Goal: Task Accomplishment & Management: Manage account settings

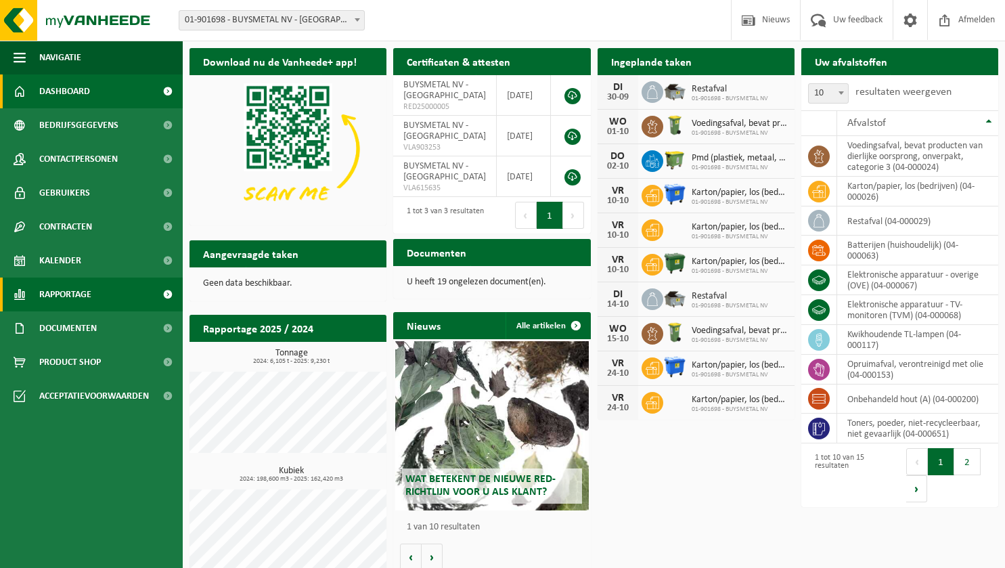
click at [70, 296] on span "Rapportage" at bounding box center [65, 294] width 52 height 34
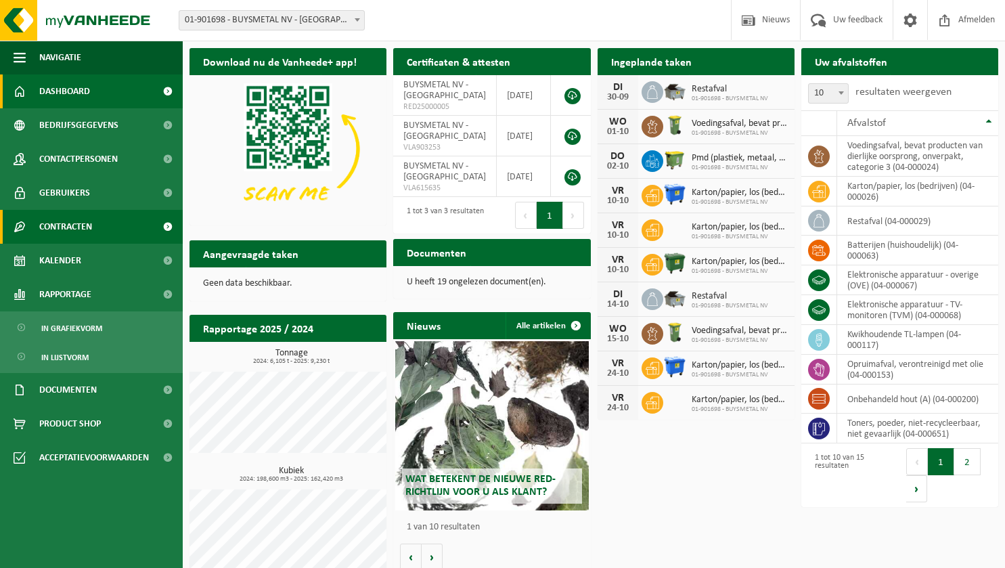
click at [76, 229] on span "Contracten" at bounding box center [65, 227] width 53 height 34
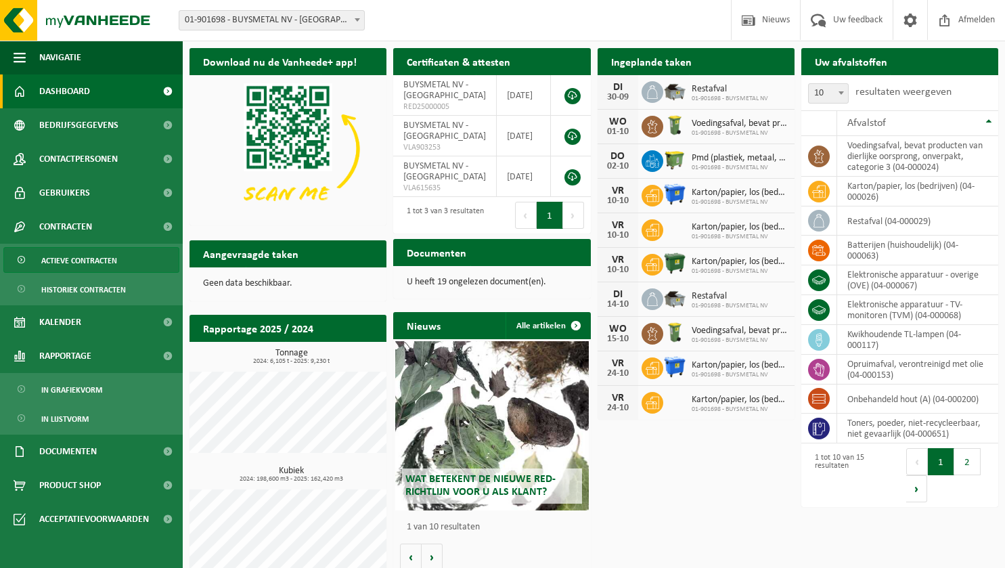
click at [75, 261] on span "Actieve contracten" at bounding box center [79, 261] width 76 height 26
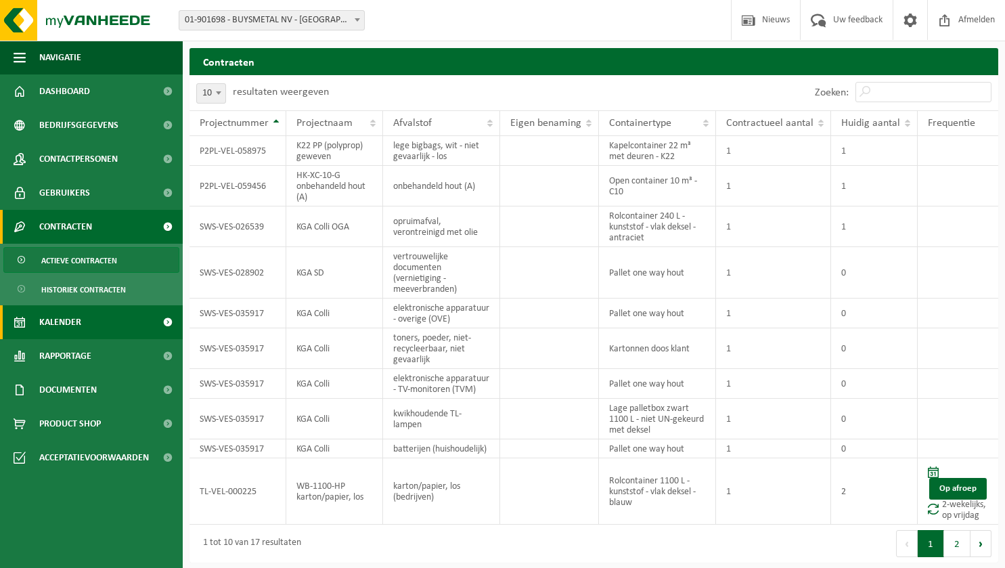
click at [72, 322] on span "Kalender" at bounding box center [60, 322] width 42 height 34
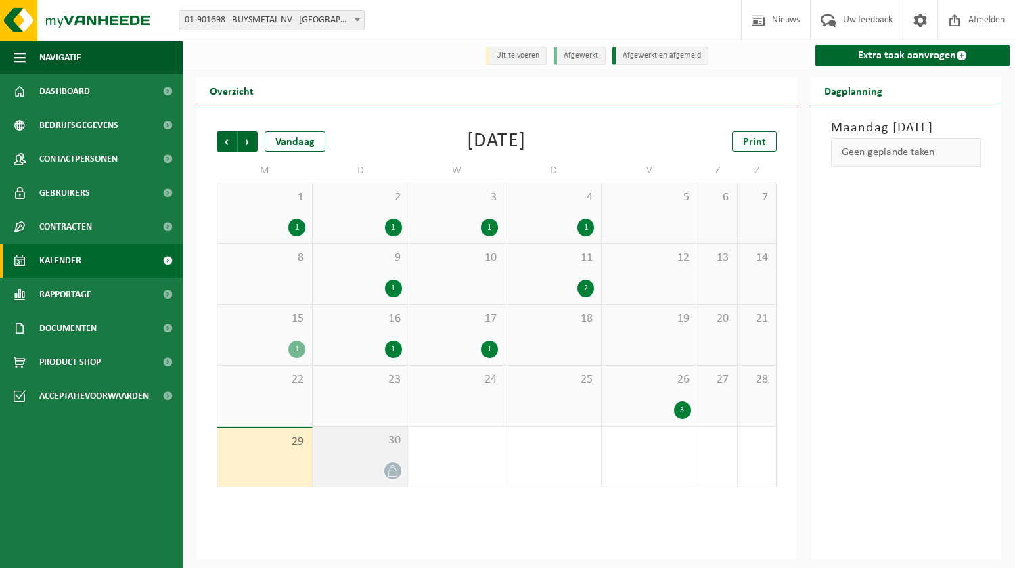
click at [371, 461] on div "30" at bounding box center [360, 456] width 95 height 60
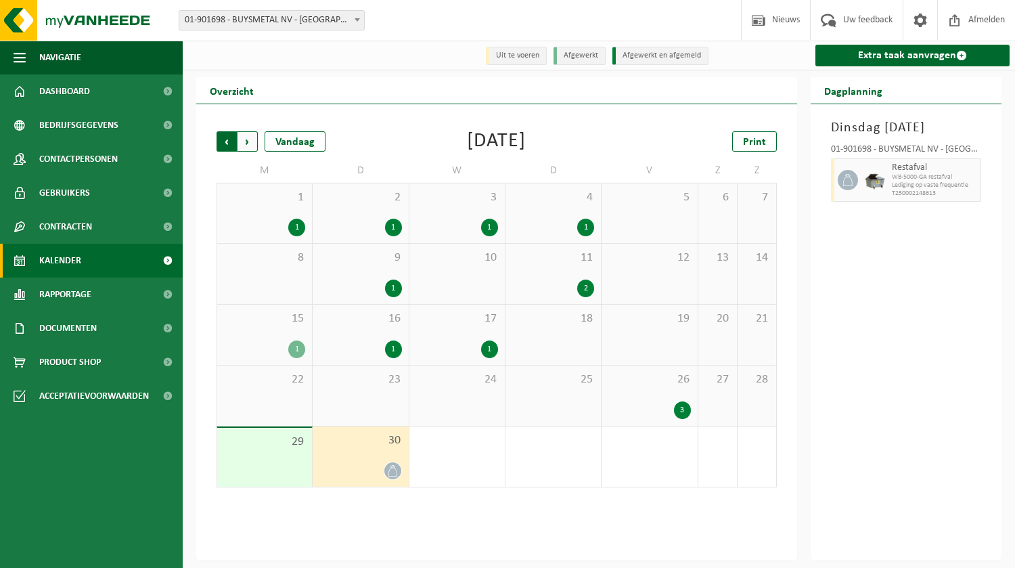
click at [248, 145] on span "Volgende" at bounding box center [247, 141] width 20 height 20
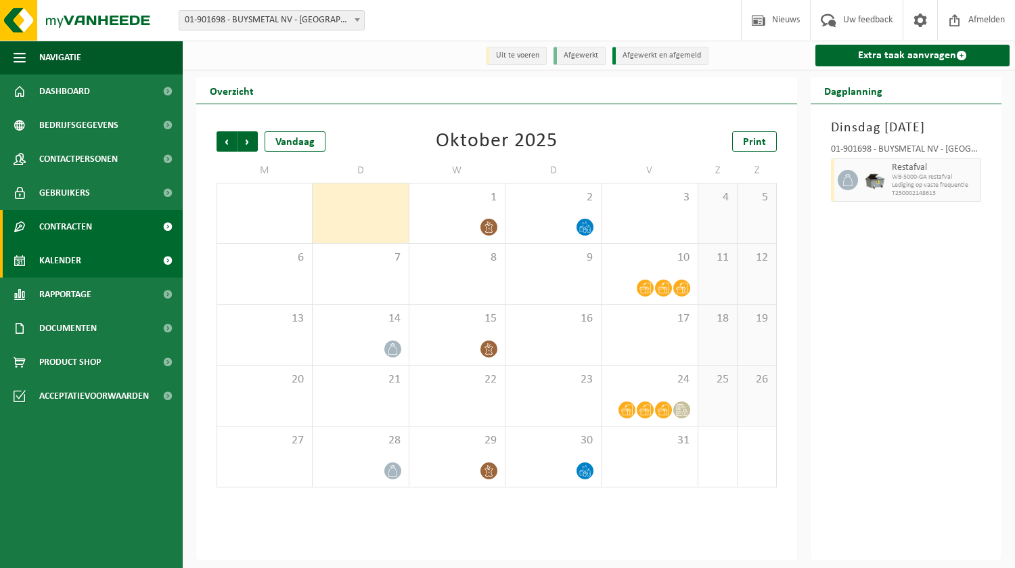
click at [65, 233] on span "Contracten" at bounding box center [65, 227] width 53 height 34
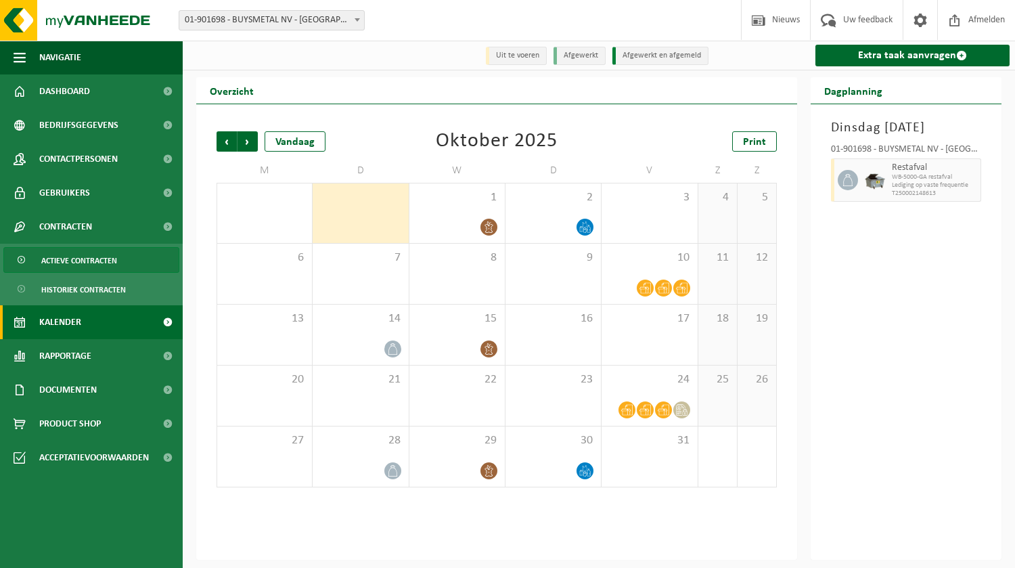
click at [70, 262] on span "Actieve contracten" at bounding box center [79, 261] width 76 height 26
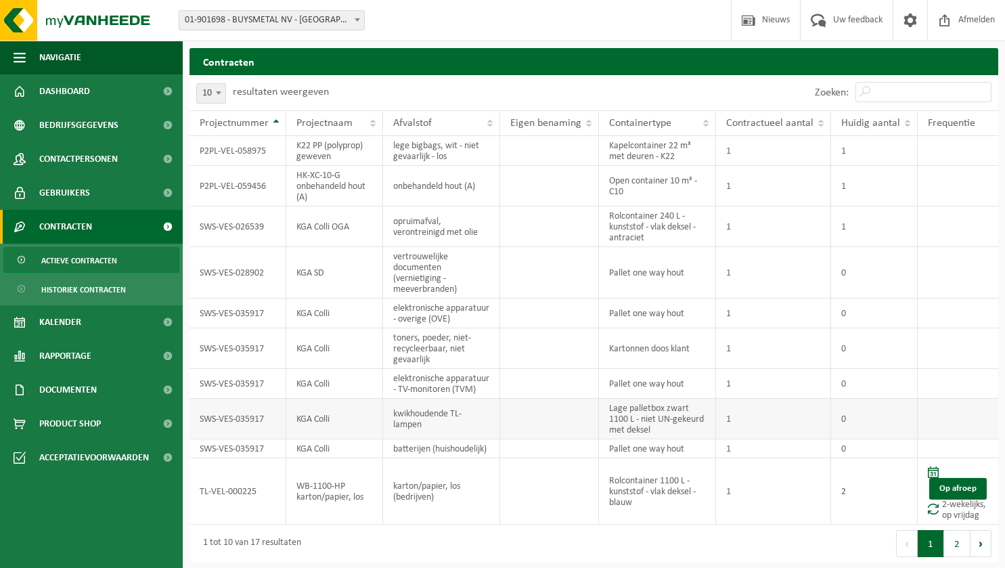
click at [240, 422] on td "SWS-VES-035917" at bounding box center [237, 418] width 97 height 41
click at [240, 421] on td "SWS-VES-035917" at bounding box center [237, 418] width 97 height 41
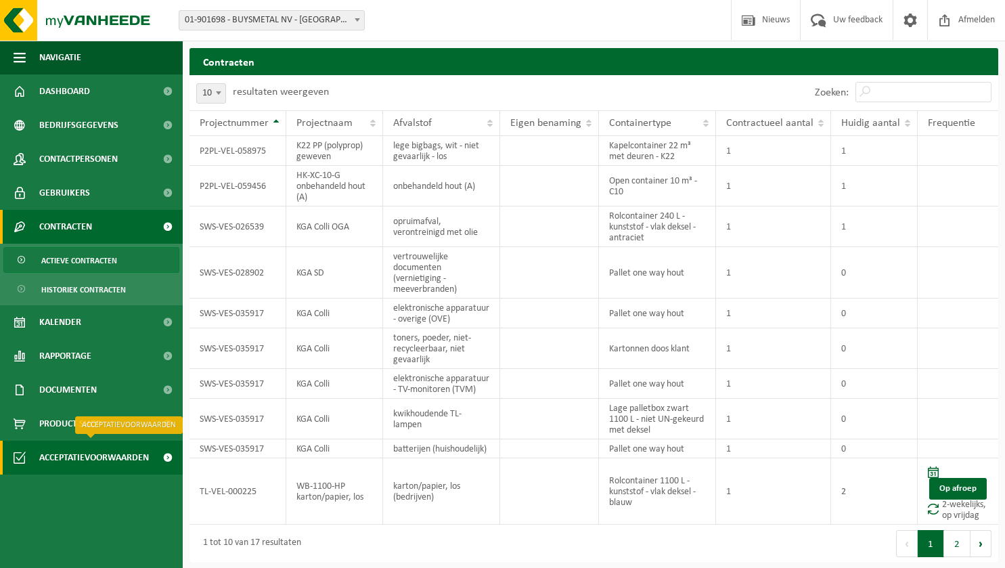
click at [114, 459] on span "Acceptatievoorwaarden" at bounding box center [94, 457] width 110 height 34
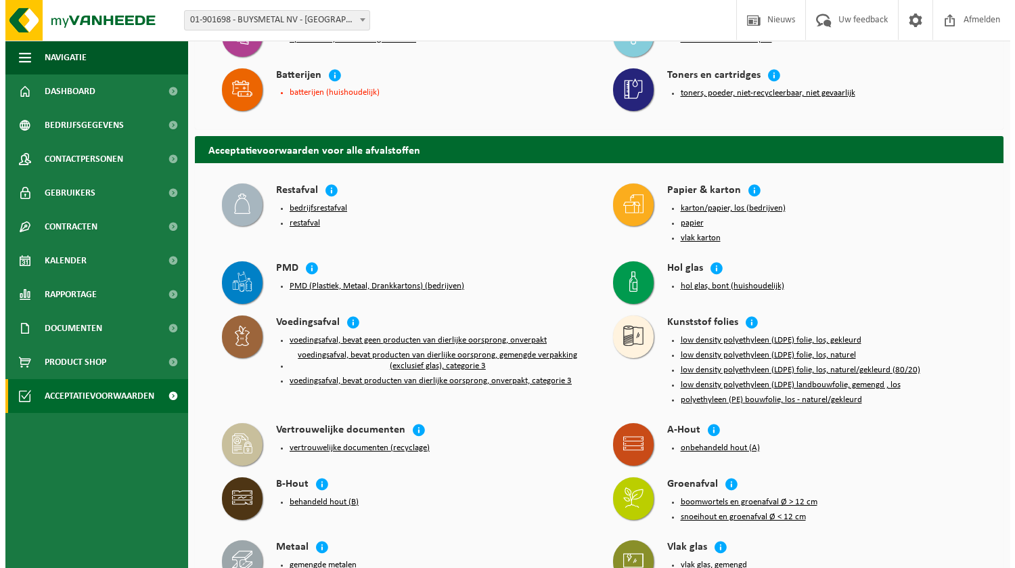
scroll to position [271, 0]
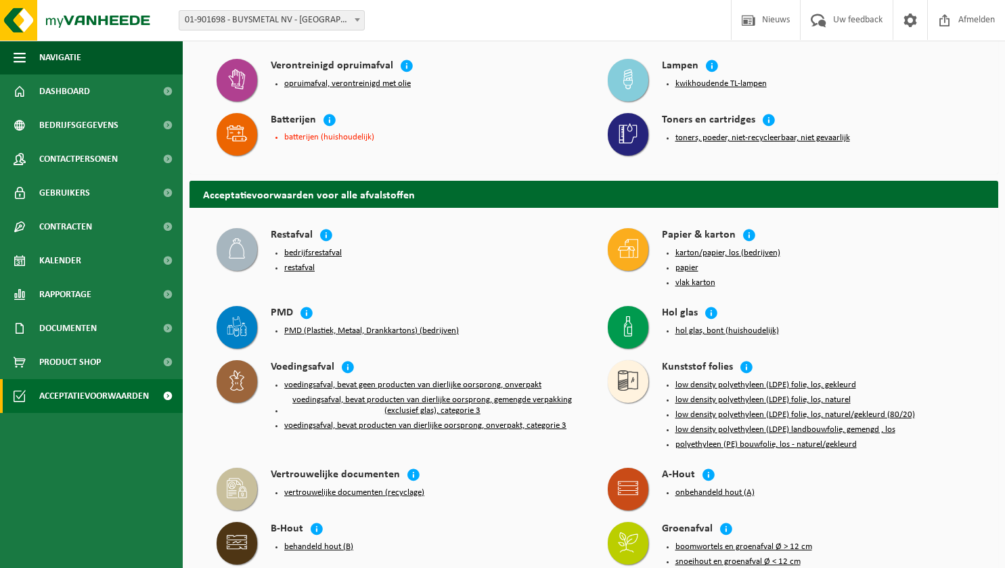
click at [375, 325] on button "PMD (Plastiek, Metaal, Drankkartons) (bedrijven)" at bounding box center [371, 330] width 175 height 11
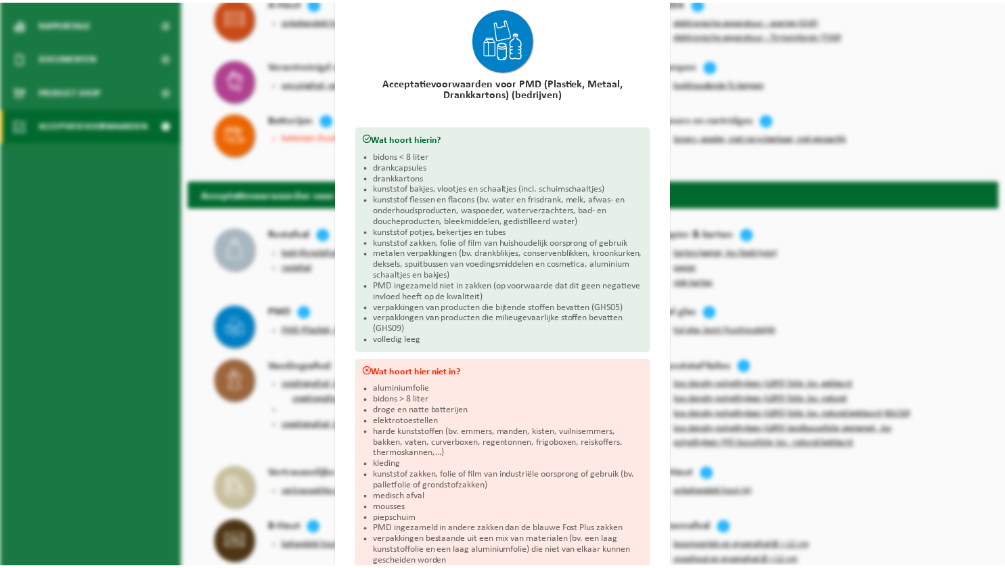
scroll to position [0, 0]
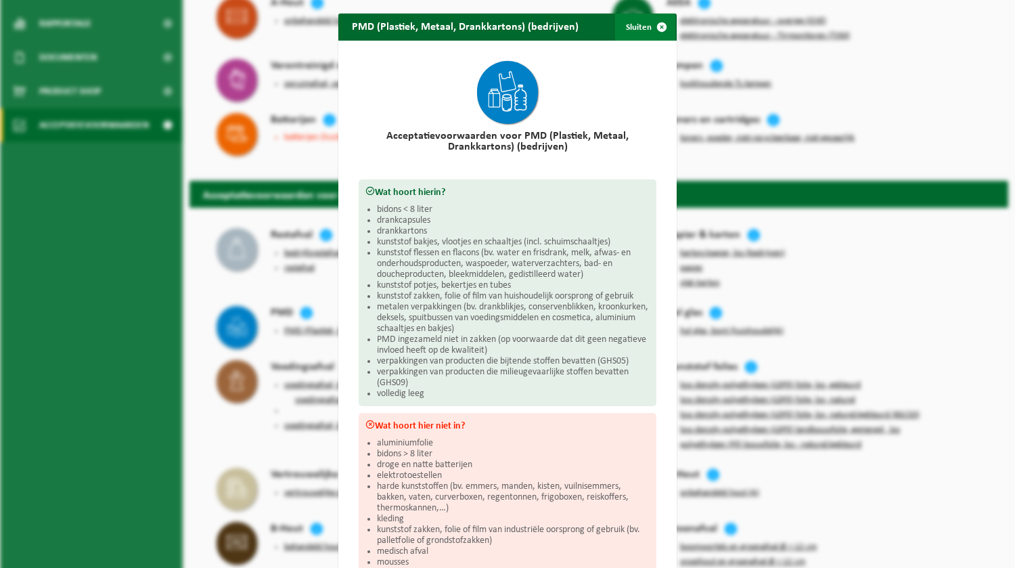
click at [656, 28] on span "button" at bounding box center [661, 27] width 27 height 27
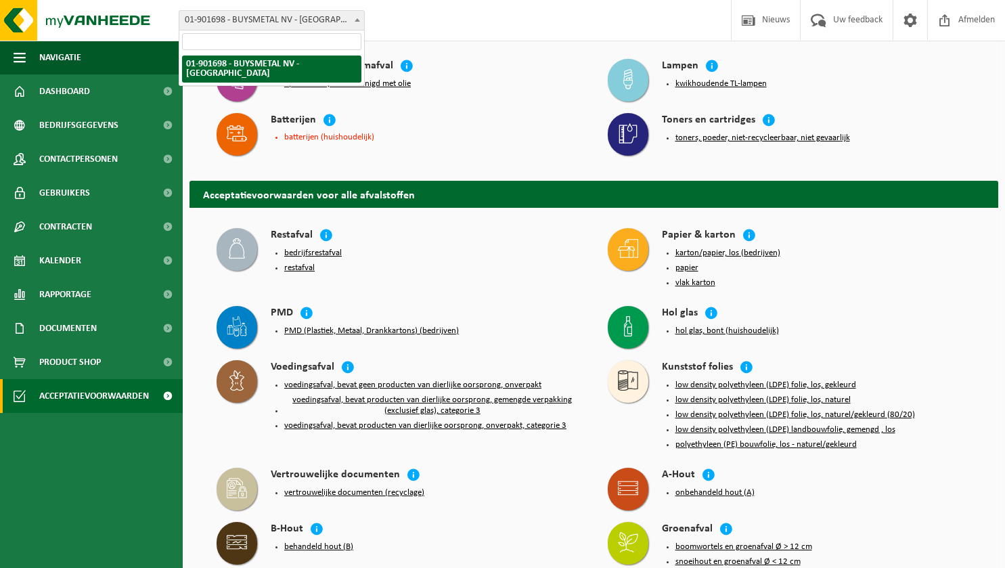
click at [356, 20] on b at bounding box center [356, 19] width 5 height 3
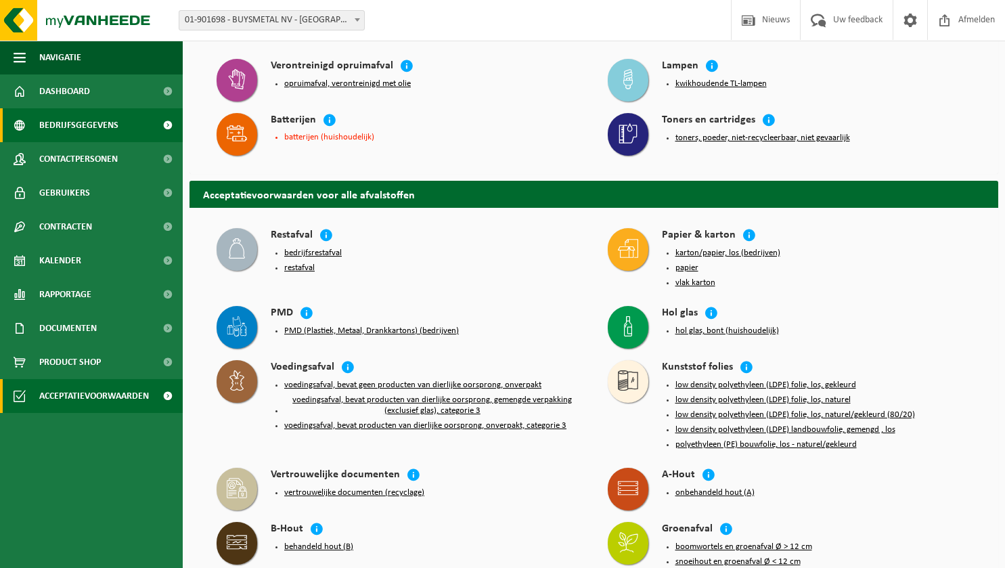
click at [74, 125] on span "Bedrijfsgegevens" at bounding box center [78, 125] width 79 height 34
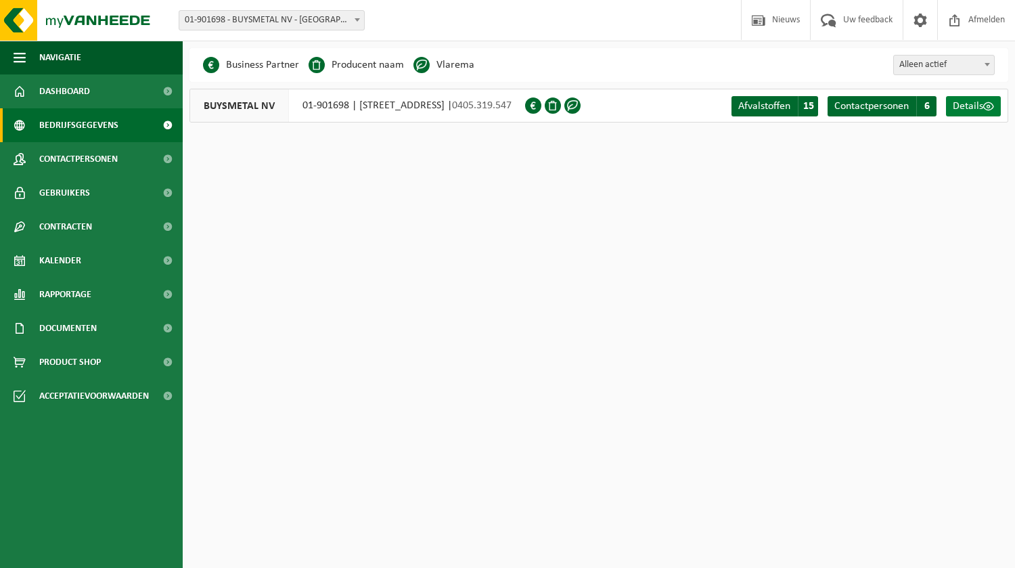
click at [971, 103] on span "Details" at bounding box center [968, 106] width 30 height 11
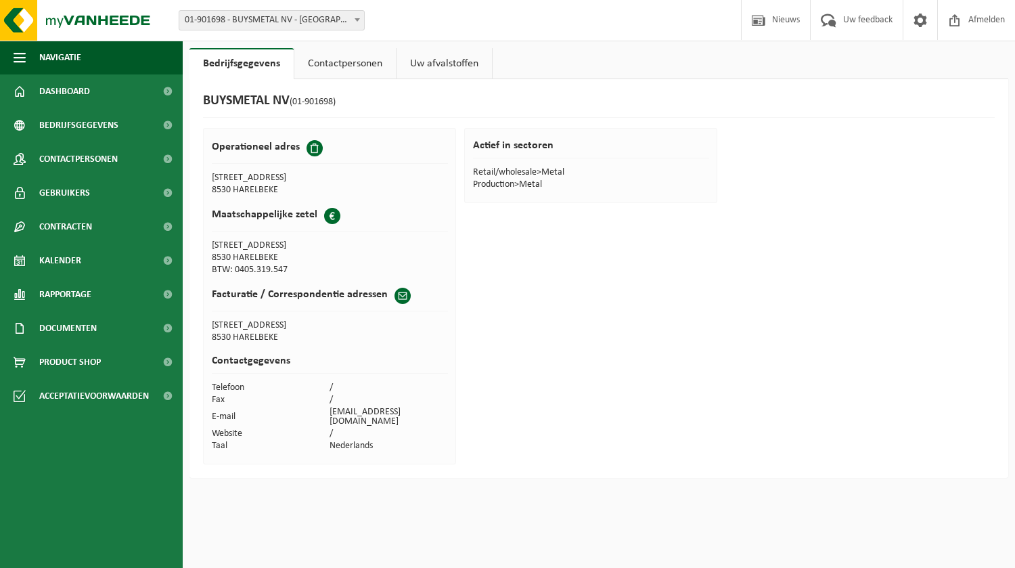
click at [453, 62] on link "Uw afvalstoffen" at bounding box center [443, 63] width 95 height 31
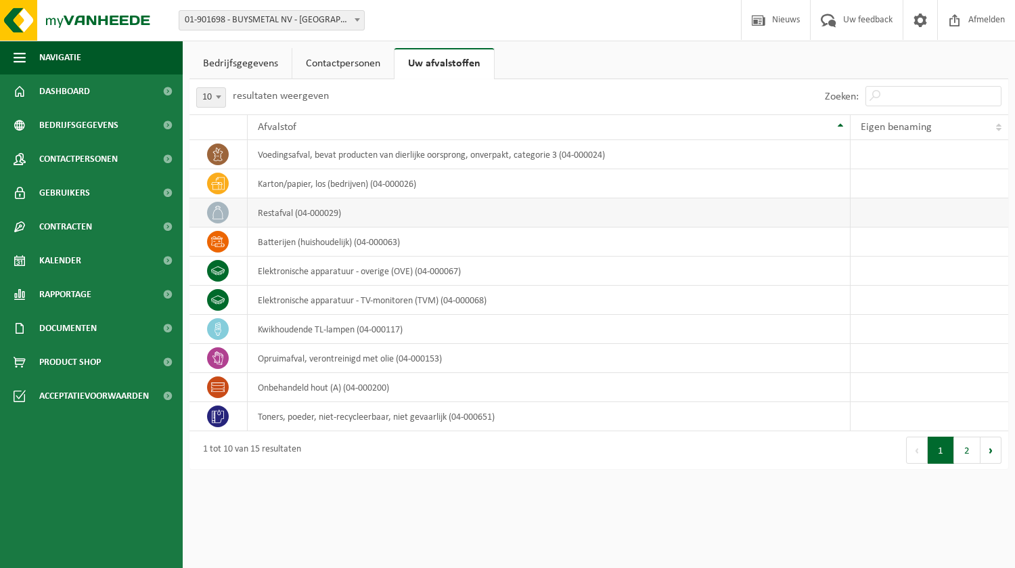
click at [220, 211] on icon at bounding box center [218, 213] width 14 height 14
click at [60, 225] on span "Contracten" at bounding box center [65, 227] width 53 height 34
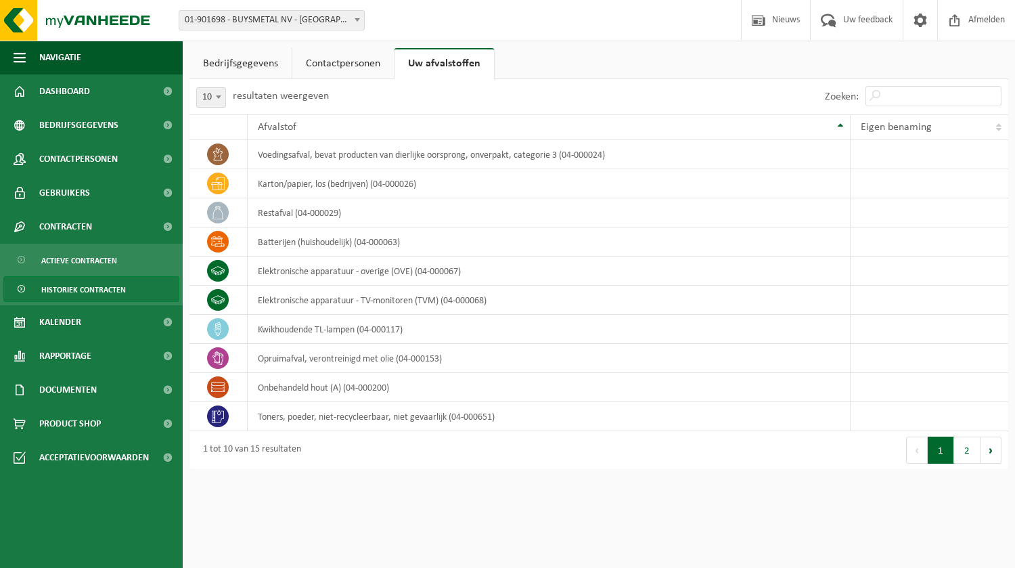
click at [54, 285] on span "Historiek contracten" at bounding box center [83, 290] width 85 height 26
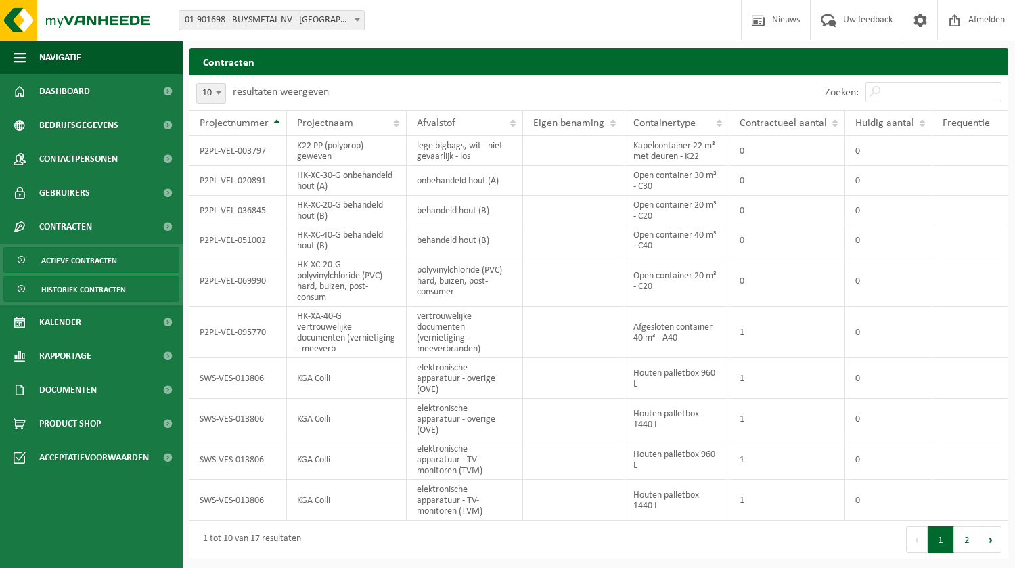
click at [104, 265] on span "Actieve contracten" at bounding box center [79, 261] width 76 height 26
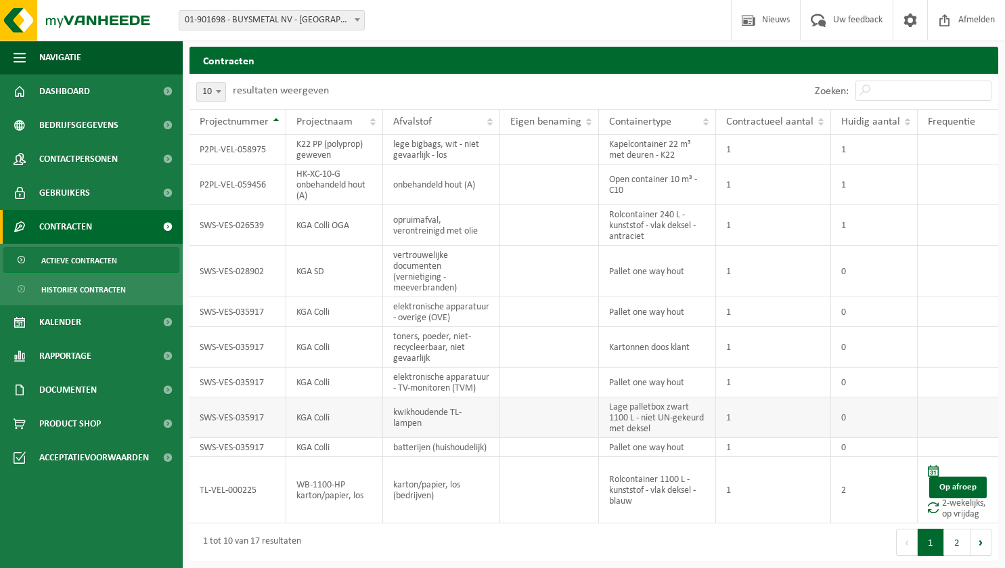
scroll to position [2, 0]
click at [959, 539] on button "2" at bounding box center [957, 541] width 26 height 27
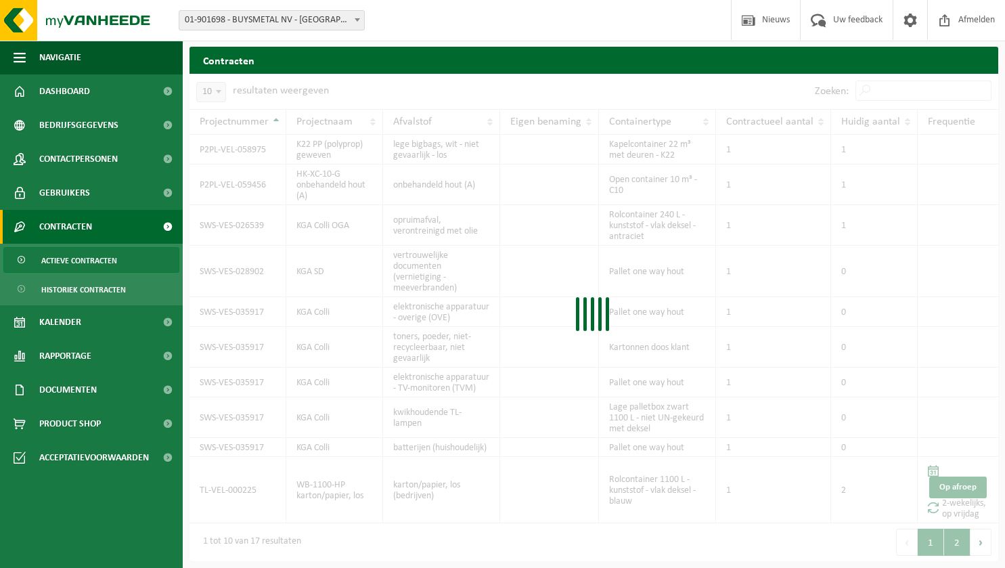
scroll to position [20, 0]
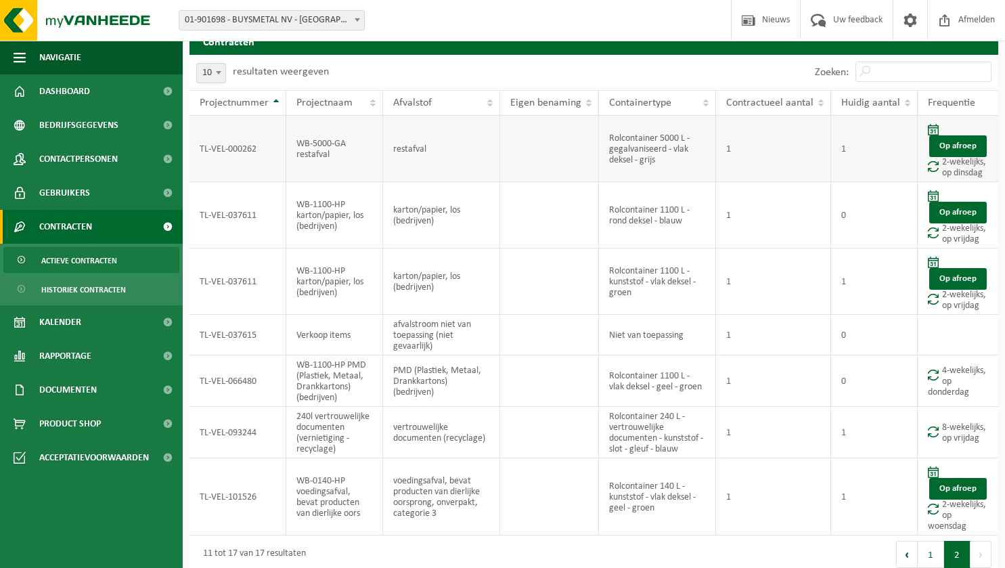
click at [213, 148] on td "TL-VEL-000262" at bounding box center [237, 149] width 97 height 66
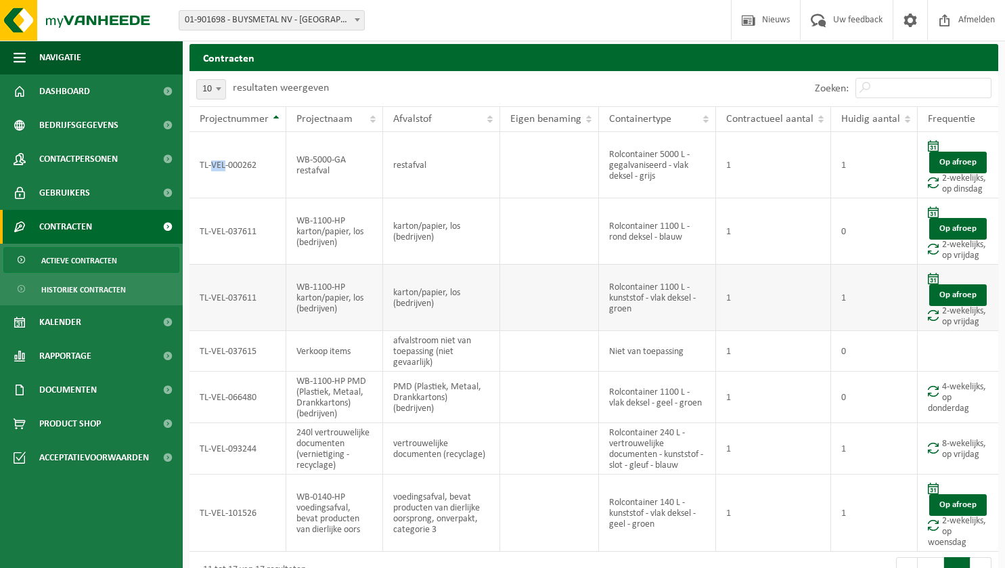
scroll to position [33, 0]
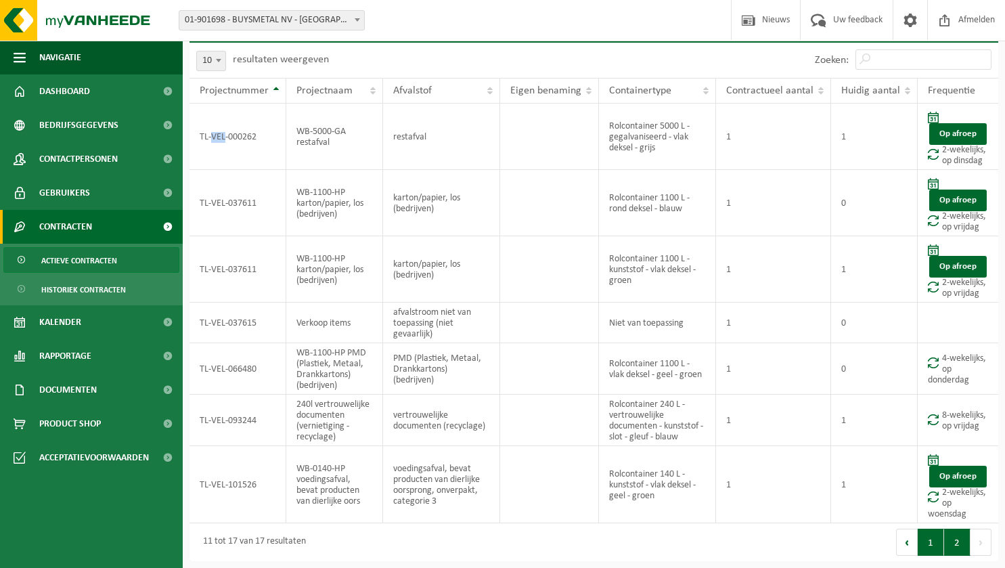
click at [926, 541] on button "1" at bounding box center [930, 541] width 26 height 27
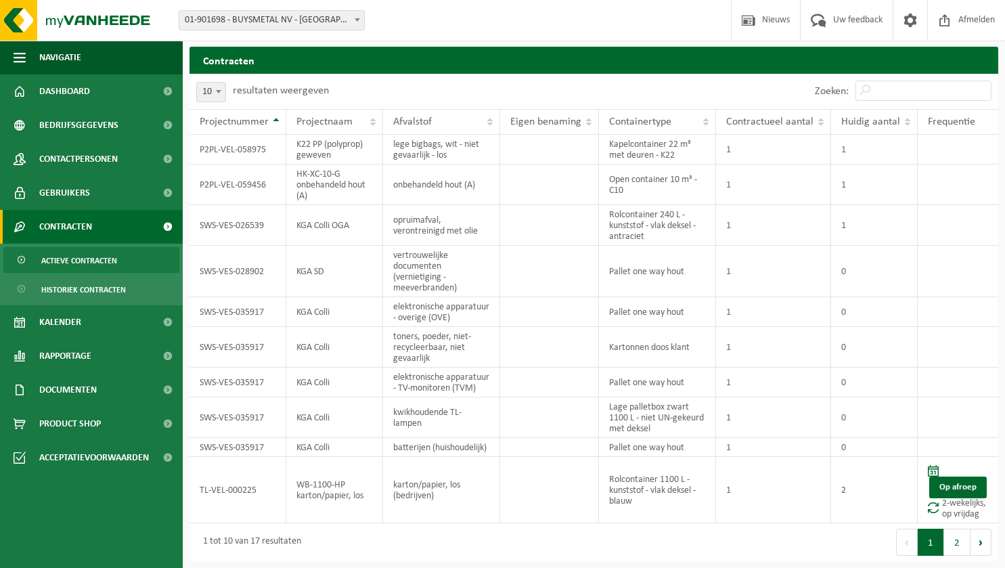
scroll to position [2, 0]
click at [72, 386] on span "Documenten" at bounding box center [68, 390] width 58 height 34
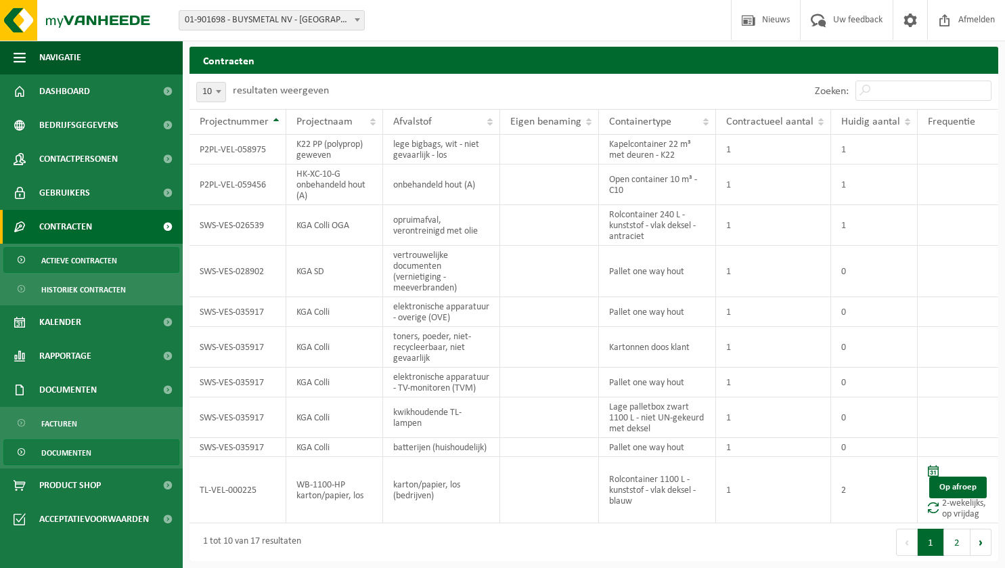
click at [68, 450] on span "Documenten" at bounding box center [66, 453] width 50 height 26
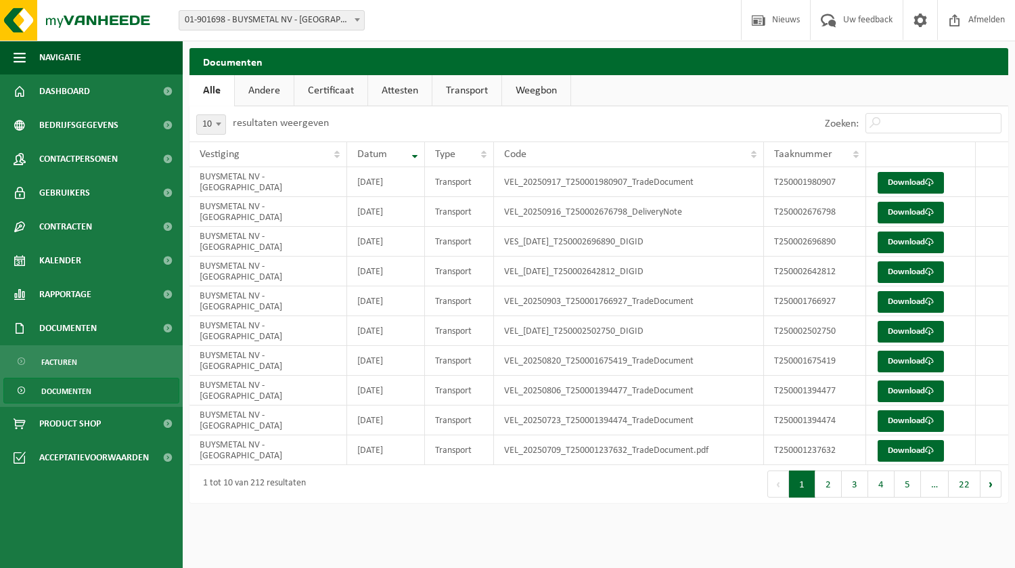
click at [411, 91] on link "Attesten" at bounding box center [400, 90] width 64 height 31
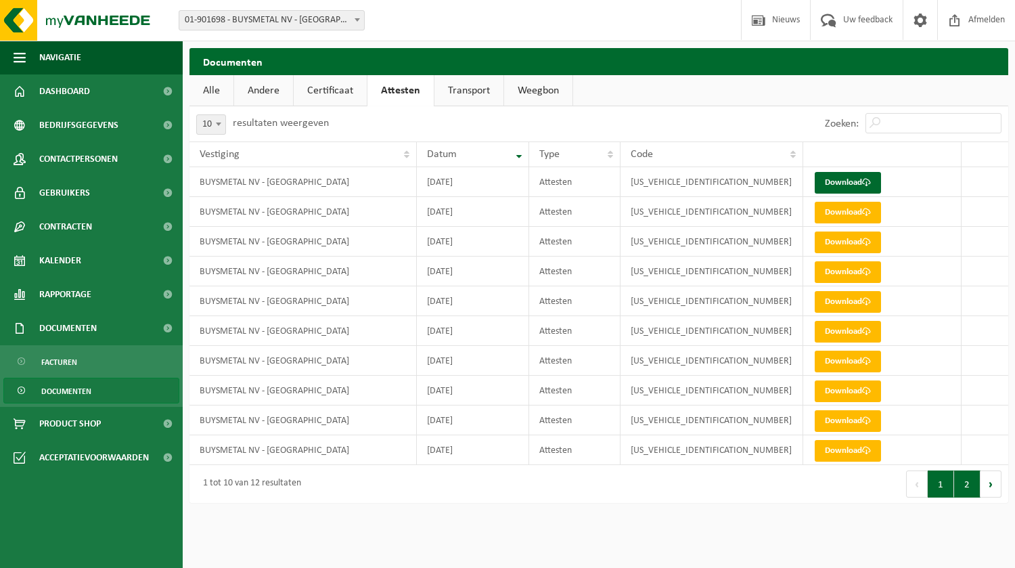
click at [973, 488] on button "2" at bounding box center [967, 483] width 26 height 27
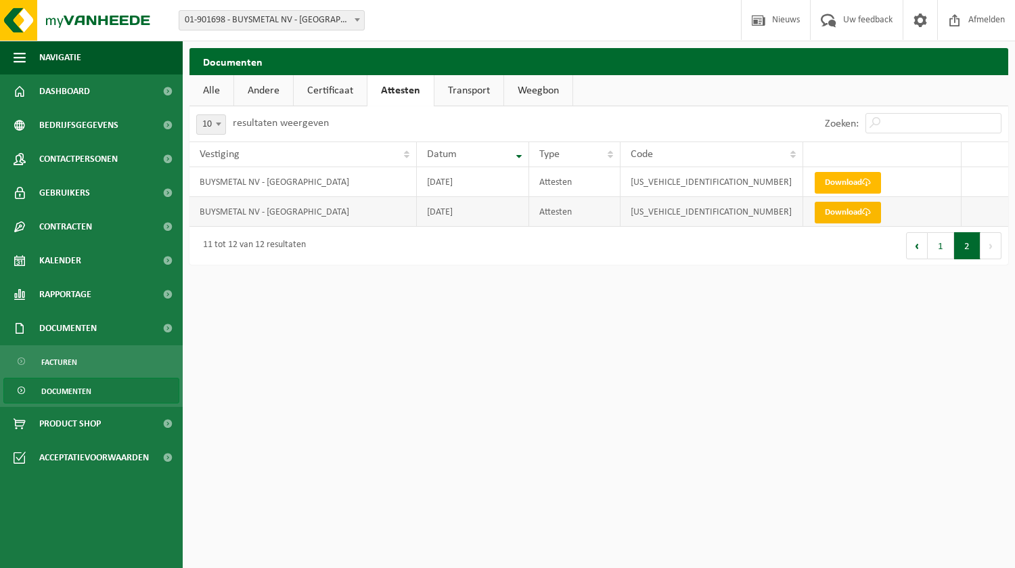
click at [847, 211] on link "Download" at bounding box center [848, 213] width 66 height 22
click at [986, 244] on button "Volgende" at bounding box center [990, 245] width 21 height 27
click at [260, 87] on link "Andere" at bounding box center [263, 90] width 59 height 31
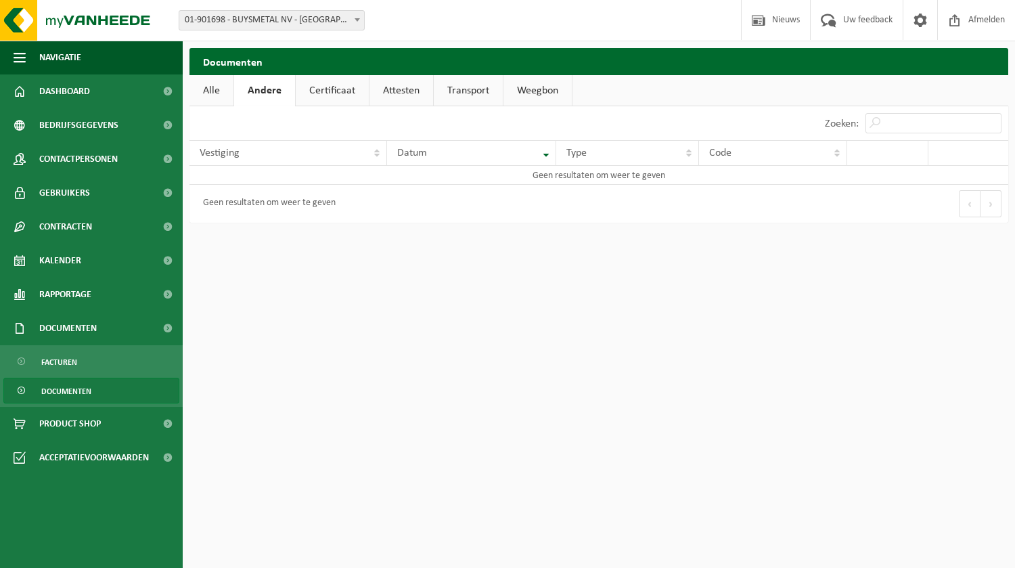
click at [202, 88] on link "Alle" at bounding box center [211, 90] width 44 height 31
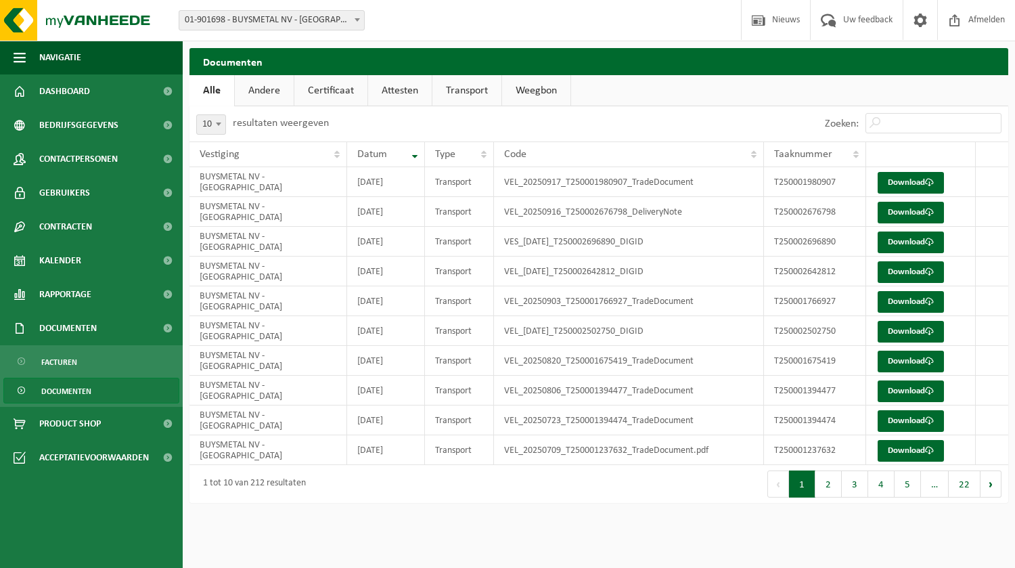
click at [253, 88] on link "Andere" at bounding box center [264, 90] width 59 height 31
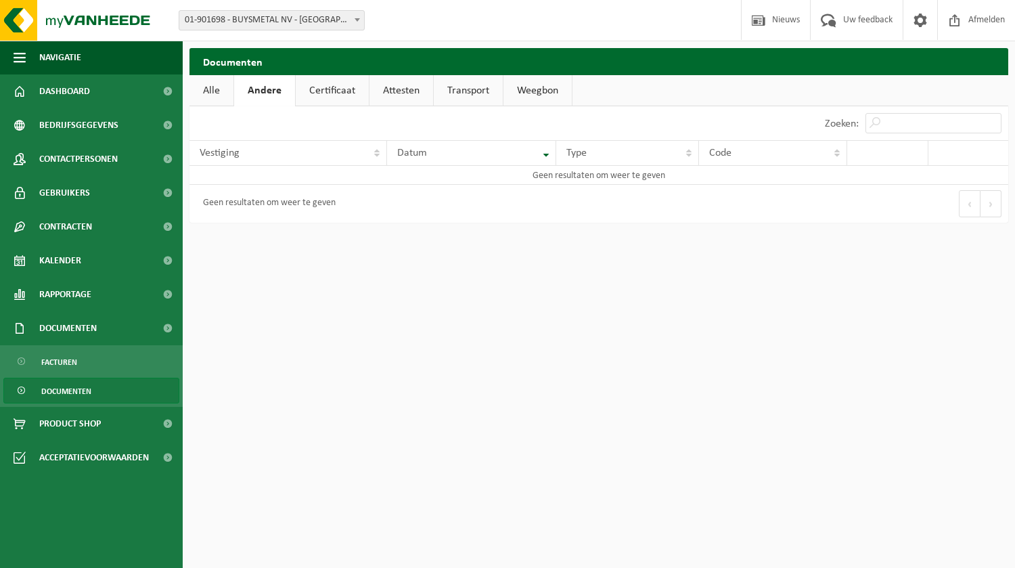
click at [309, 91] on link "Certificaat" at bounding box center [332, 90] width 73 height 31
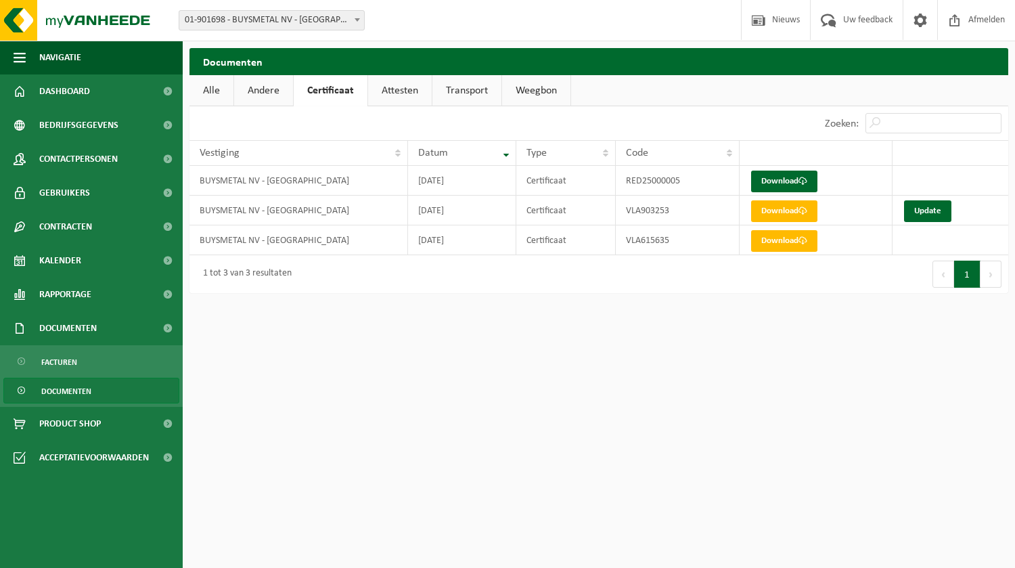
click at [400, 90] on link "Attesten" at bounding box center [400, 90] width 64 height 31
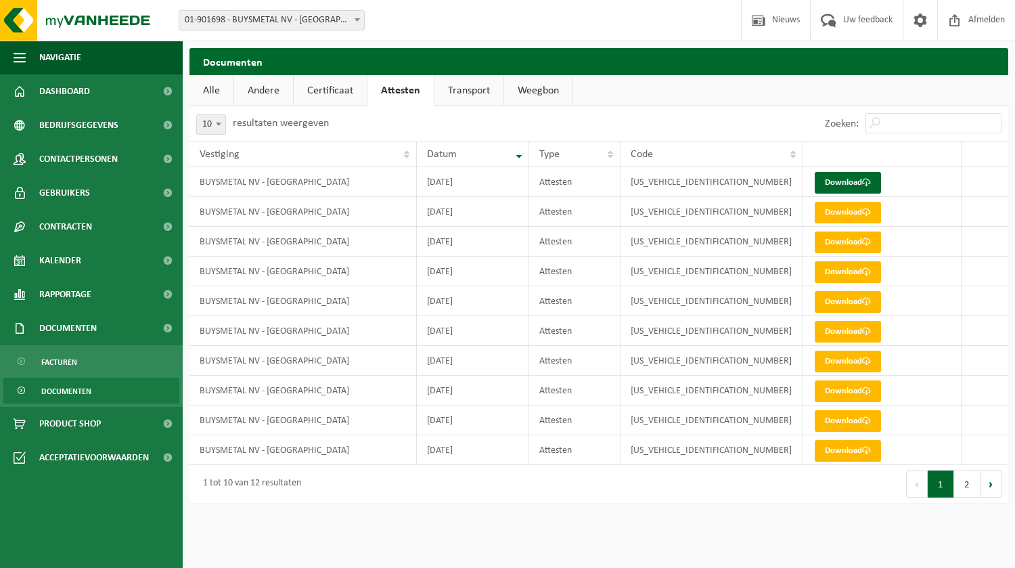
click at [458, 90] on link "Transport" at bounding box center [468, 90] width 69 height 31
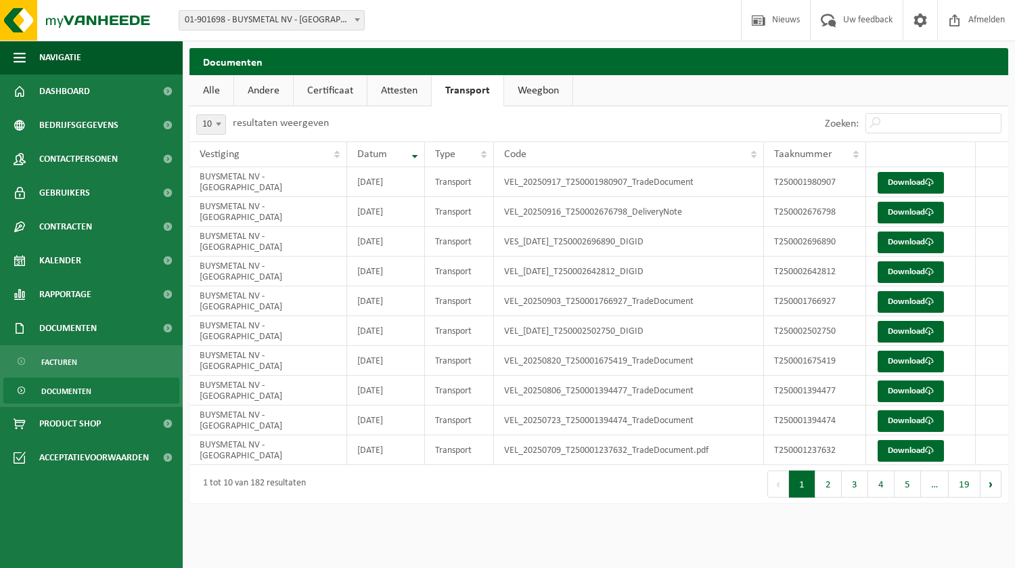
click at [537, 87] on link "Weegbon" at bounding box center [538, 90] width 68 height 31
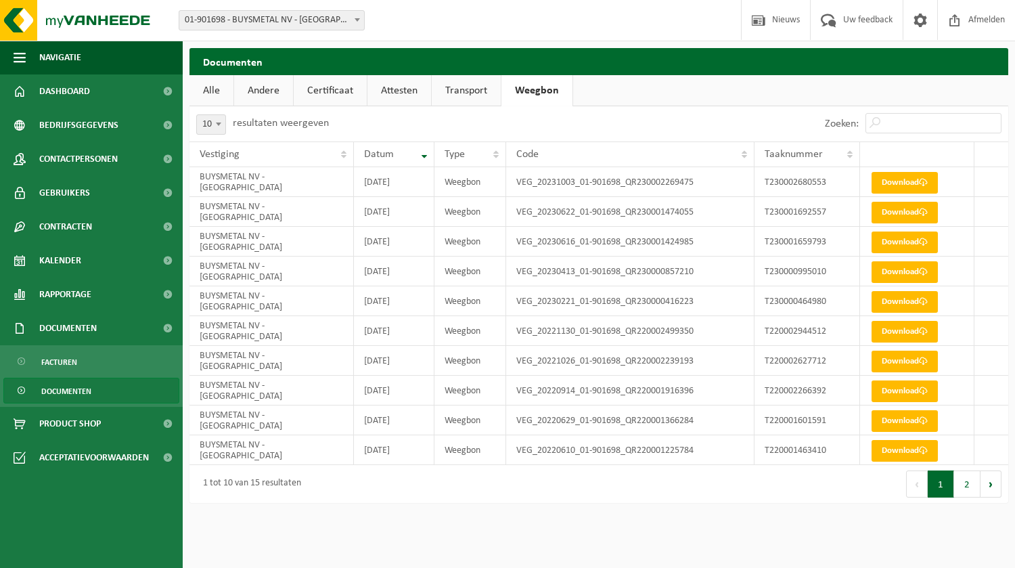
click at [207, 91] on link "Alle" at bounding box center [211, 90] width 44 height 31
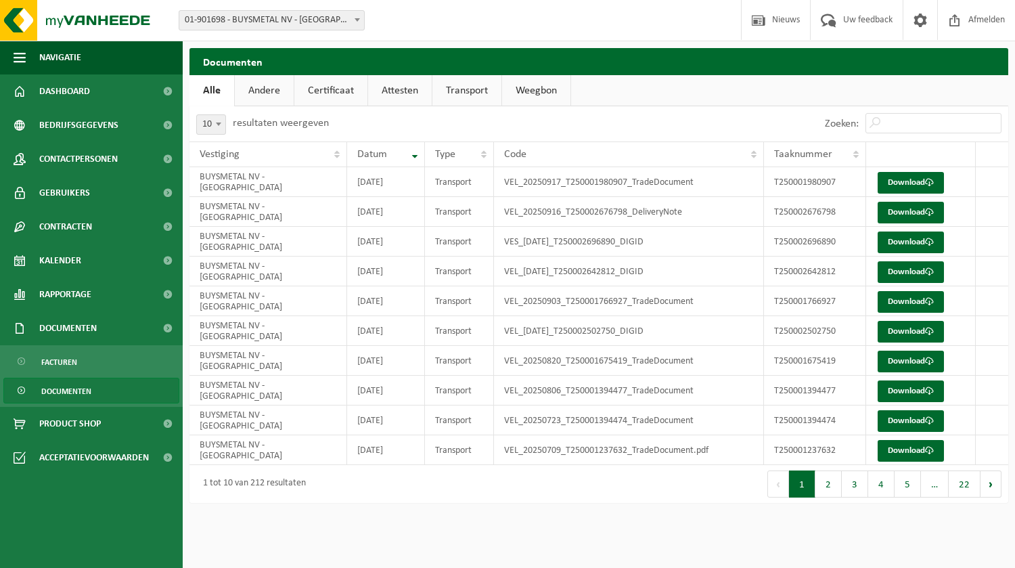
click at [69, 389] on span "Documenten" at bounding box center [66, 391] width 50 height 26
click at [73, 326] on span "Documenten" at bounding box center [68, 328] width 58 height 34
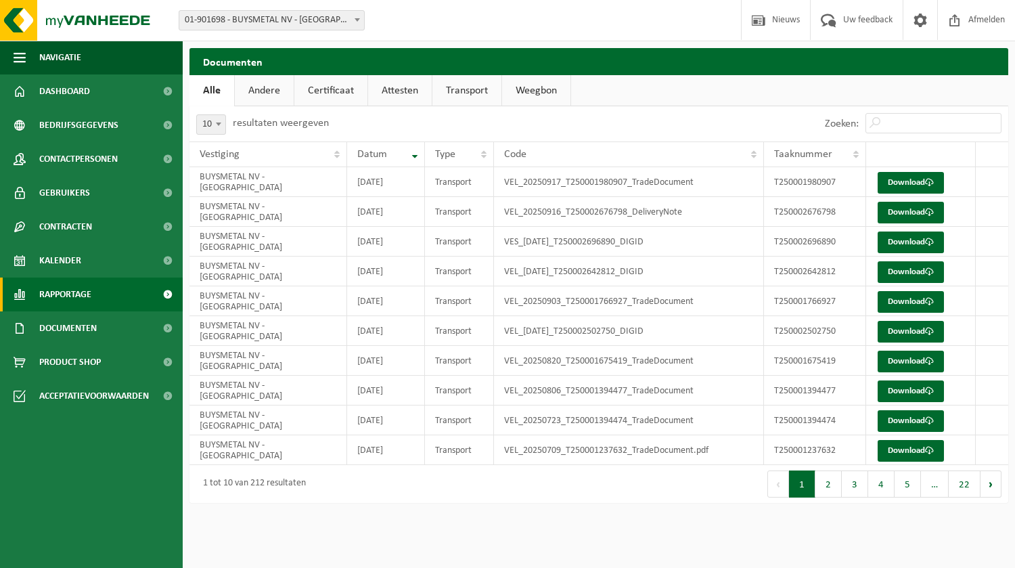
click at [75, 289] on span "Rapportage" at bounding box center [65, 294] width 52 height 34
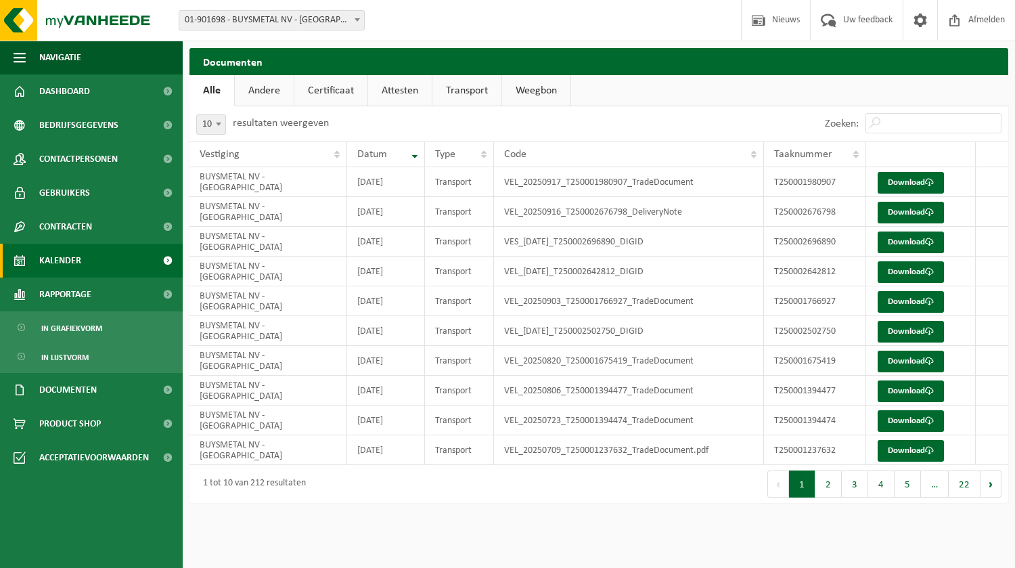
click at [76, 254] on span "Kalender" at bounding box center [60, 261] width 42 height 34
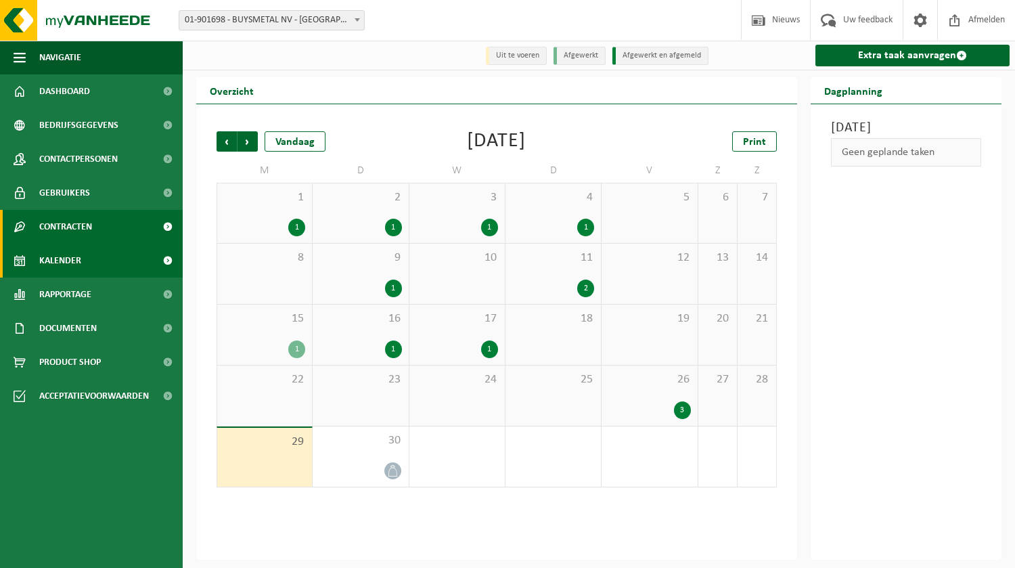
click at [81, 224] on span "Contracten" at bounding box center [65, 227] width 53 height 34
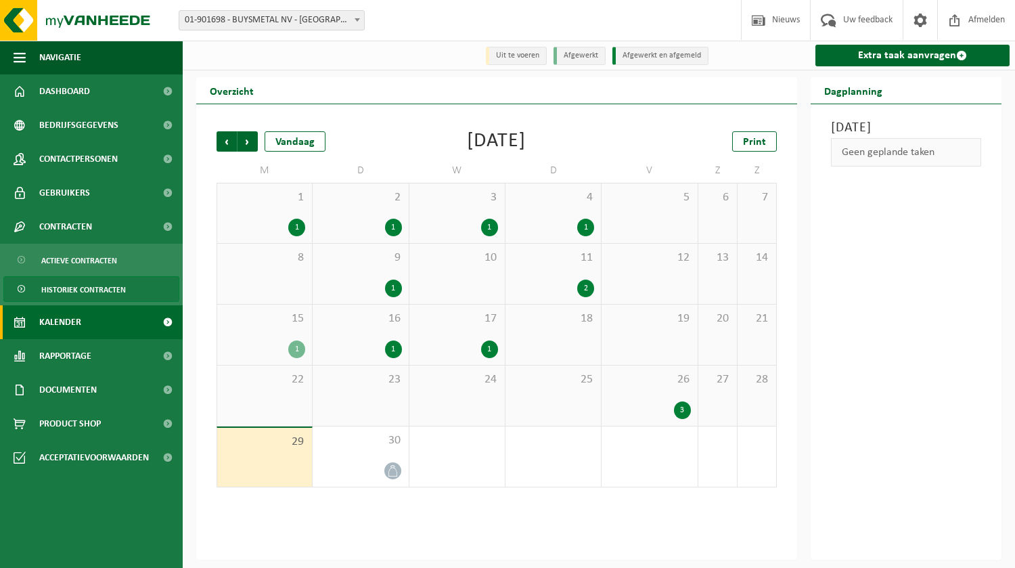
click at [71, 286] on span "Historiek contracten" at bounding box center [83, 290] width 85 height 26
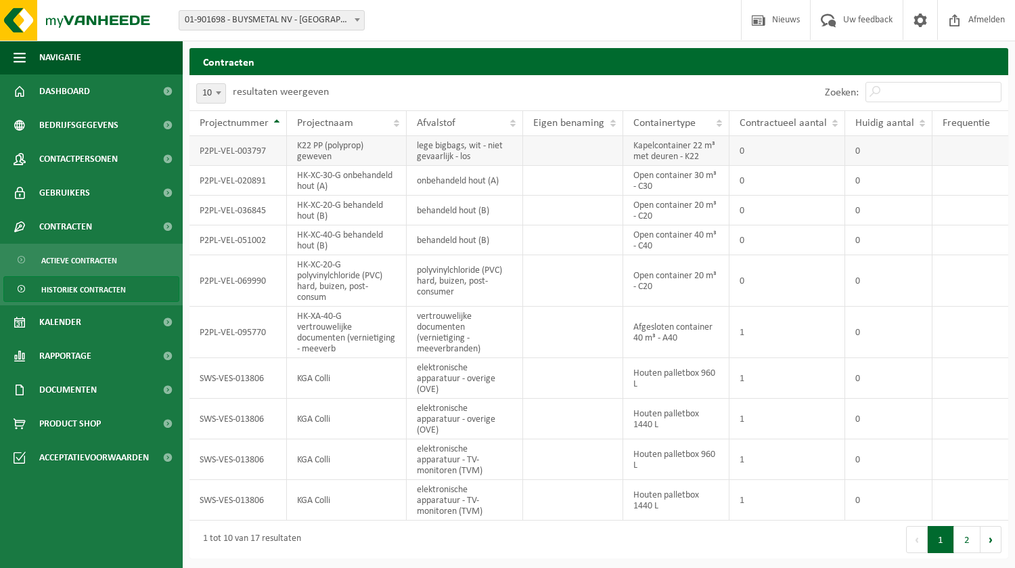
click at [221, 144] on td "P2PL-VEL-003797" at bounding box center [237, 151] width 97 height 30
click at [72, 91] on span "Dashboard" at bounding box center [64, 91] width 51 height 34
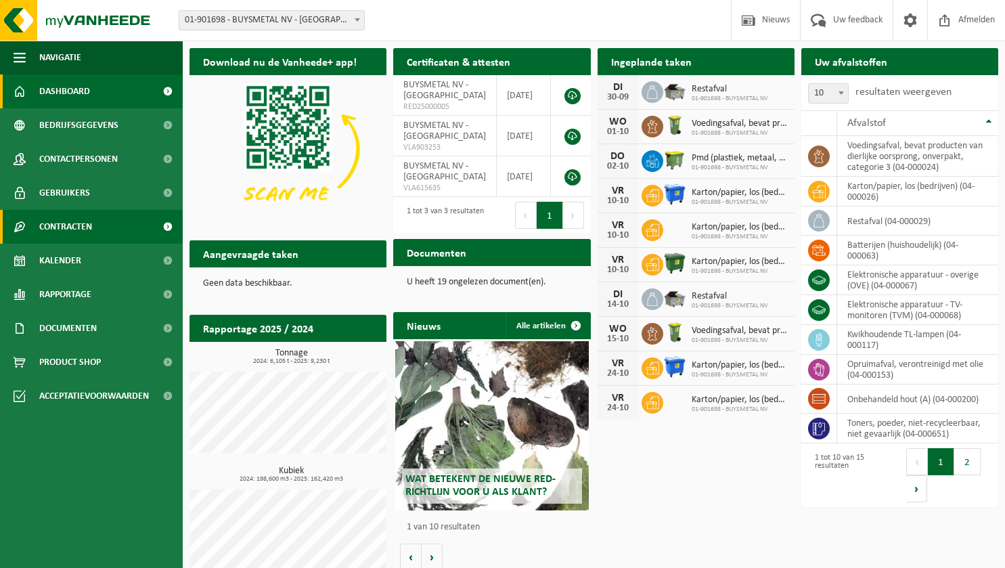
click at [60, 223] on span "Contracten" at bounding box center [65, 227] width 53 height 34
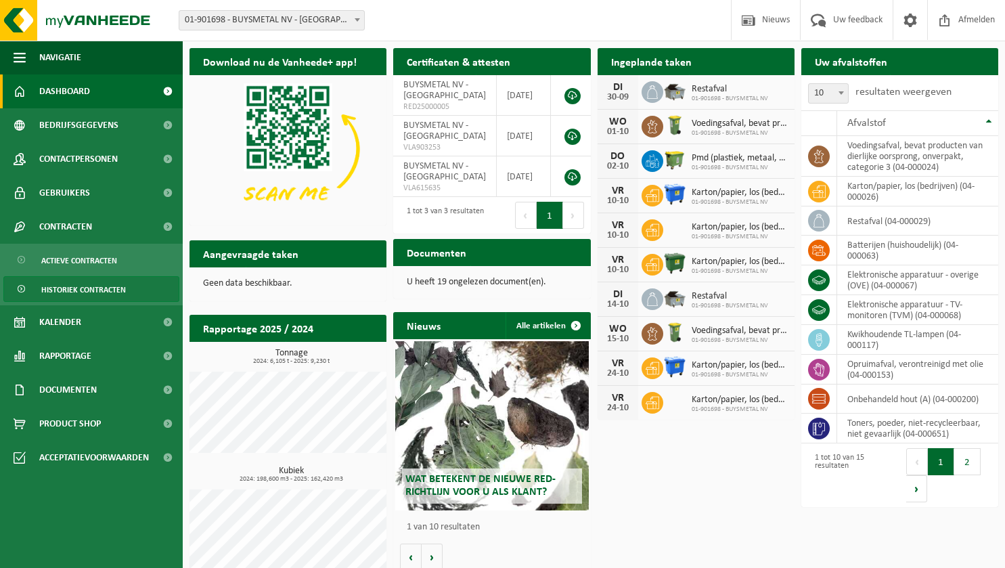
click at [75, 289] on span "Historiek contracten" at bounding box center [83, 290] width 85 height 26
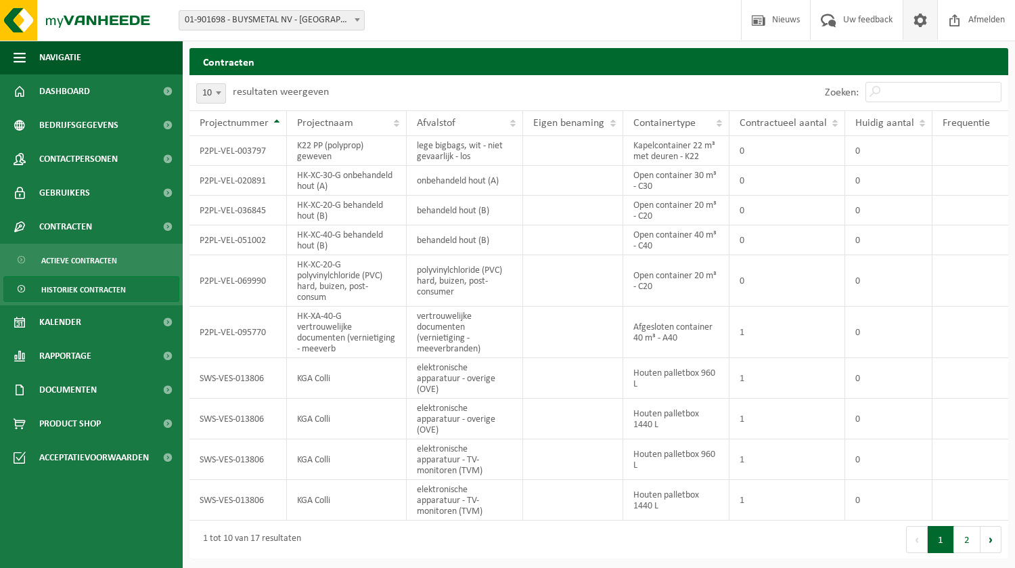
click at [920, 19] on span at bounding box center [920, 20] width 20 height 40
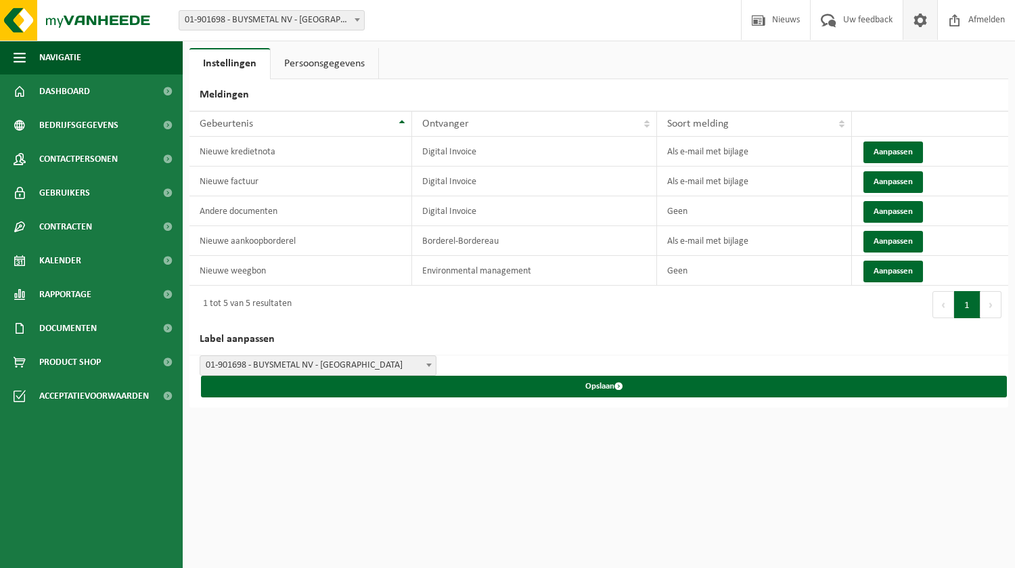
click at [333, 63] on link "Persoonsgegevens" at bounding box center [325, 63] width 108 height 31
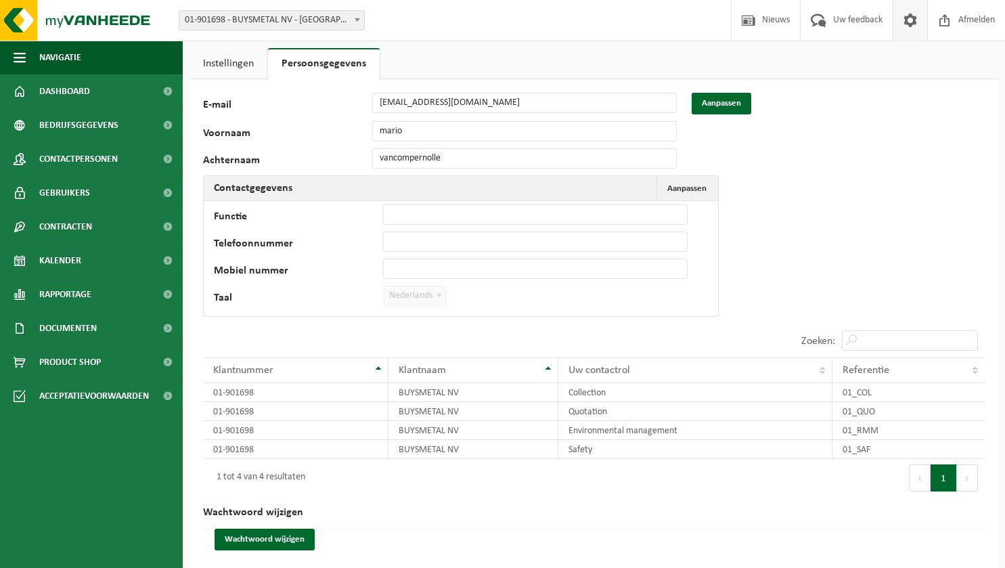
click at [225, 56] on link "Instellingen" at bounding box center [228, 63] width 78 height 31
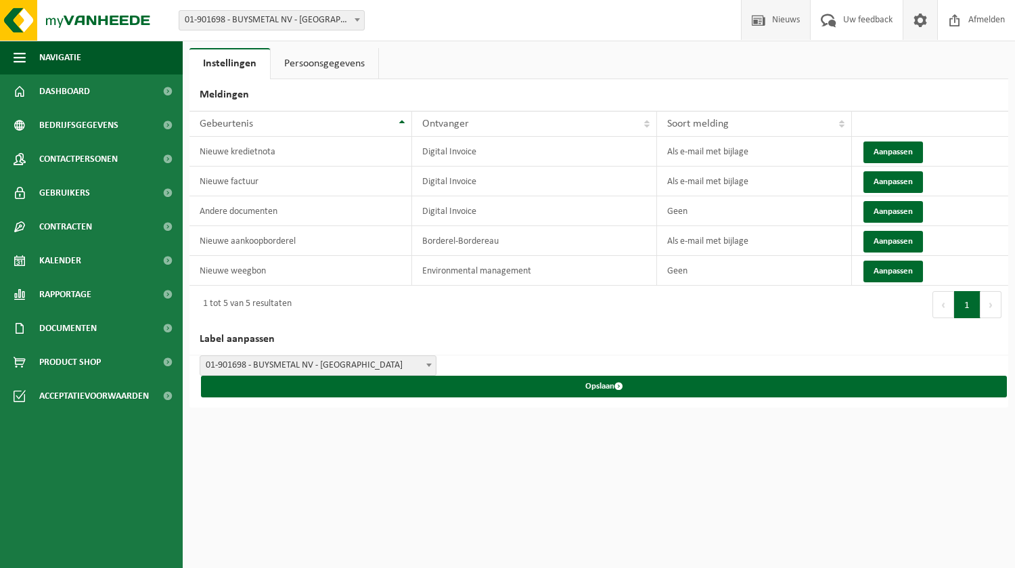
click at [764, 15] on span at bounding box center [758, 20] width 20 height 40
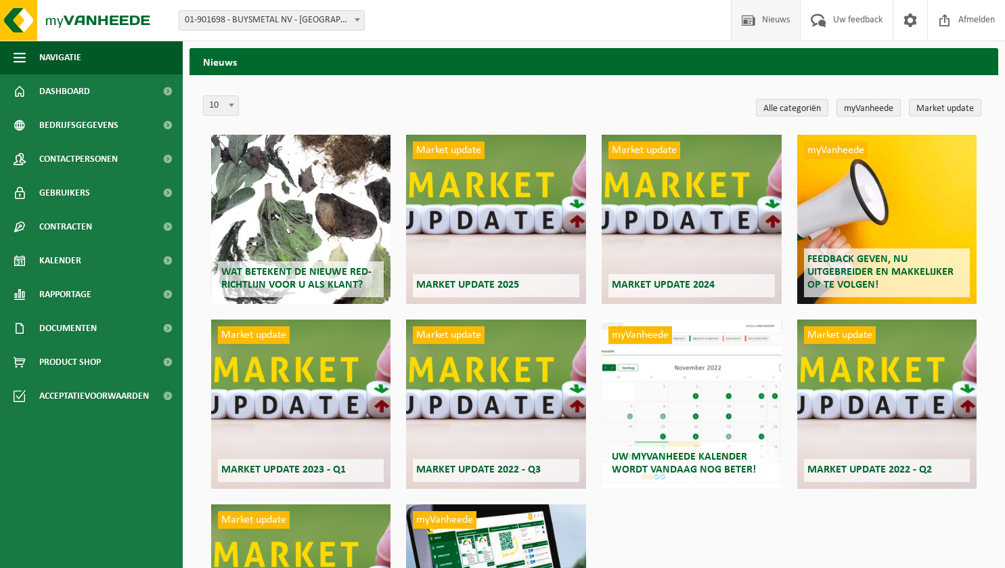
click at [871, 108] on link "myVanheede" at bounding box center [868, 108] width 64 height 18
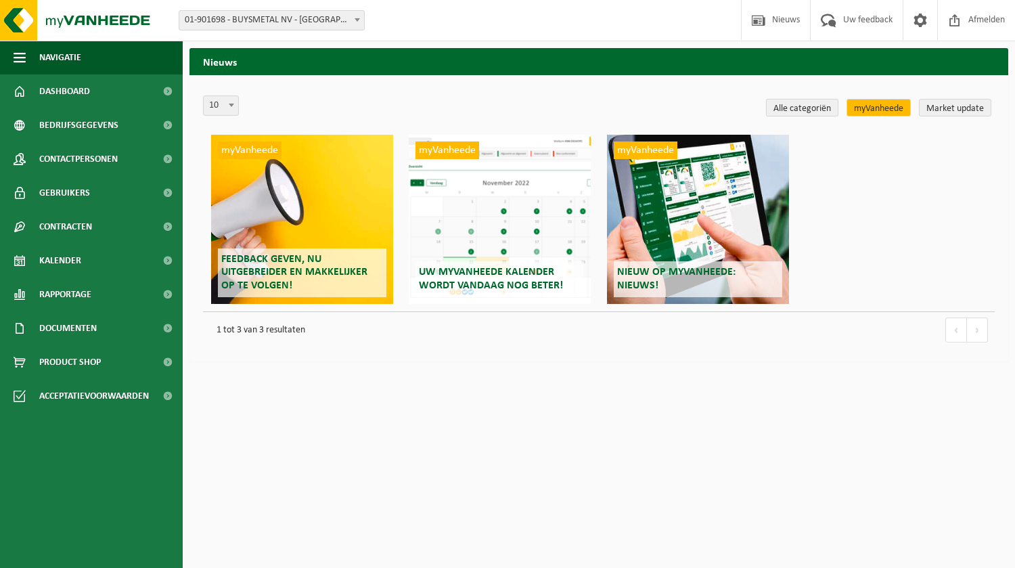
click at [807, 106] on link "Alle categoriën" at bounding box center [802, 108] width 72 height 18
